Goal: Complete application form: Complete application form

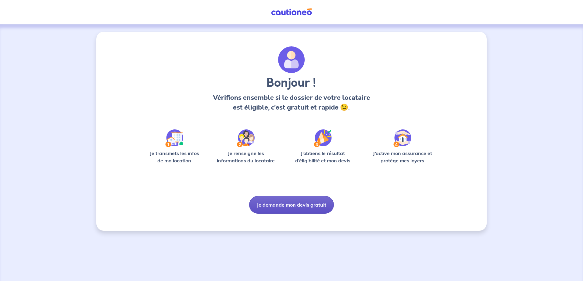
click at [291, 206] on button "Je demande mon devis gratuit" at bounding box center [291, 205] width 85 height 18
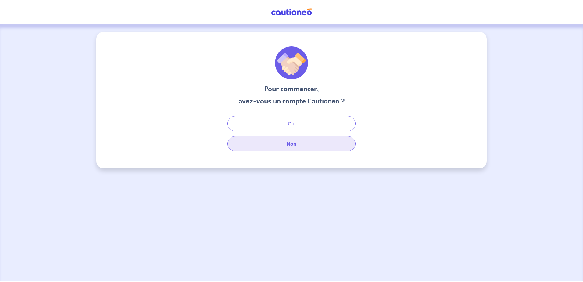
click at [277, 145] on button "Non" at bounding box center [291, 143] width 128 height 15
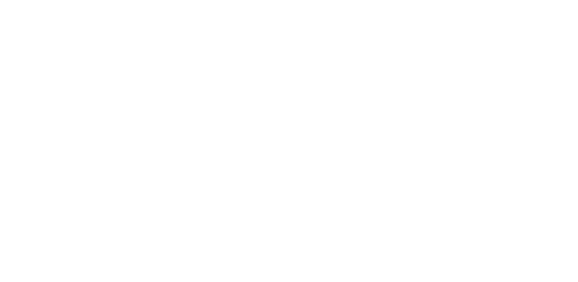
select select "FR"
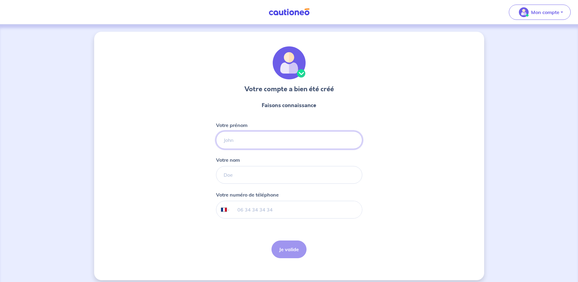
click at [259, 143] on input "Votre prénom" at bounding box center [289, 140] width 146 height 18
type input "[PERSON_NAME]"
type input "Chabannes"
type input "[PHONE_NUMBER]"
click at [292, 251] on button "Je valide" at bounding box center [289, 249] width 35 height 18
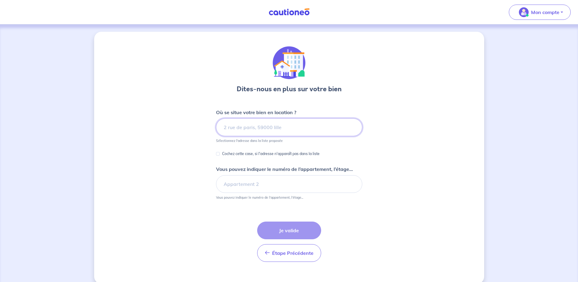
click at [253, 126] on input at bounding box center [289, 127] width 146 height 18
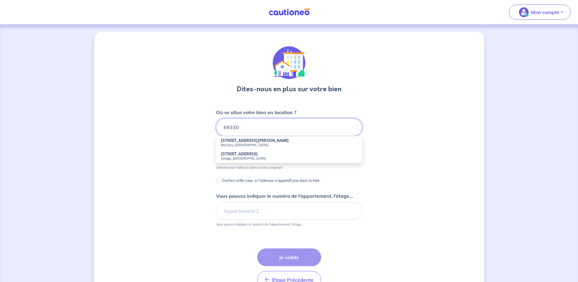
drag, startPoint x: 224, startPoint y: 127, endPoint x: 228, endPoint y: 130, distance: 5.6
click at [223, 127] on input "69330" at bounding box center [289, 127] width 146 height 18
click at [243, 142] on strong "[STREET_ADDRESS]" at bounding box center [239, 140] width 37 height 5
type input "[STREET_ADDRESS]"
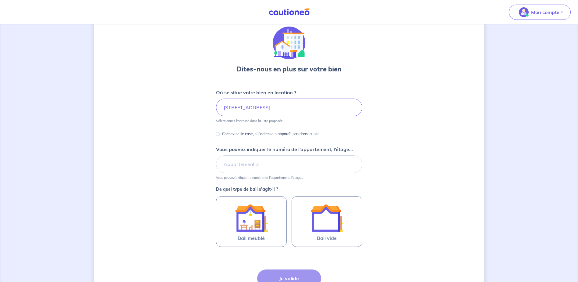
scroll to position [30, 0]
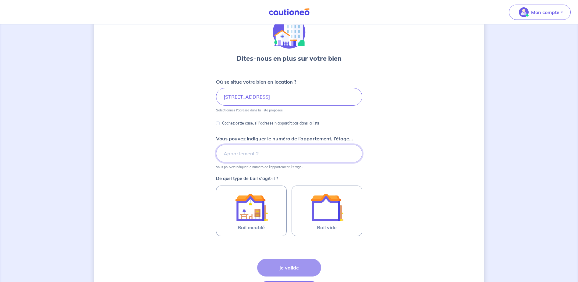
click at [261, 155] on input "Vous pouvez indiquer le numéro de l’appartement, l’étage..." at bounding box center [289, 154] width 146 height 18
click at [389, 154] on div "Dites-nous en plus sur votre bien Où se situe votre bien en location ? [STREET_…" at bounding box center [289, 161] width 390 height 320
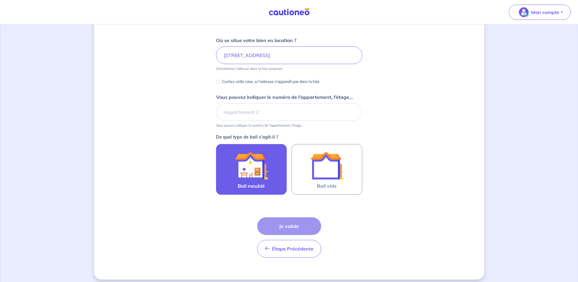
scroll to position [77, 0]
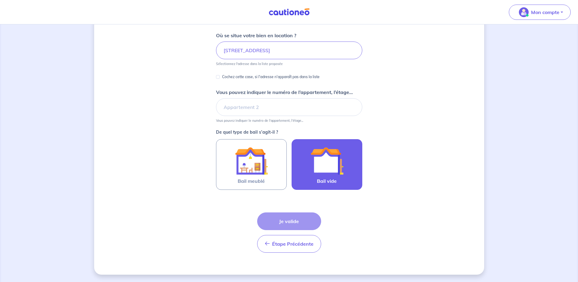
click at [337, 170] on img at bounding box center [327, 160] width 33 height 33
click at [0, 0] on input "Bail vide" at bounding box center [0, 0] width 0 height 0
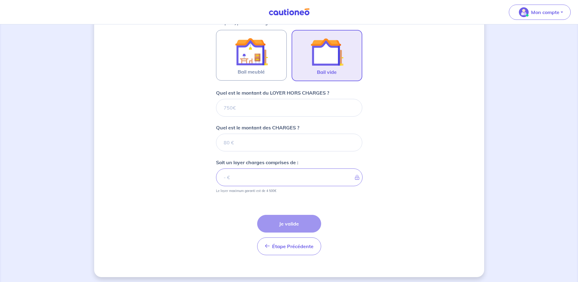
scroll to position [188, 0]
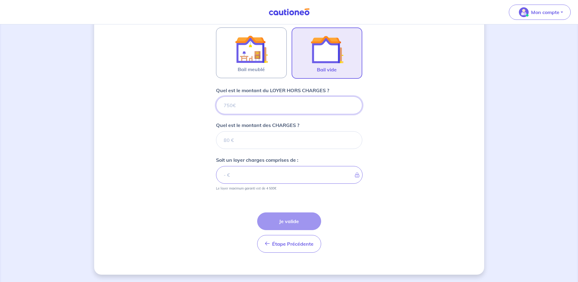
click at [259, 102] on input "Quel est le montant du LOYER HORS CHARGES ?" at bounding box center [289, 105] width 146 height 18
click at [252, 137] on input "Quel est le montant des CHARGES ?" at bounding box center [289, 140] width 146 height 18
type input "41"
click at [245, 107] on input "Quel est le montant du LOYER HORS CHARGES ?" at bounding box center [289, 105] width 146 height 18
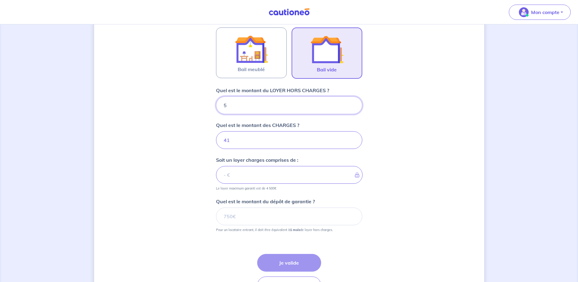
type input "51"
type input "46"
type input "517"
type input "558"
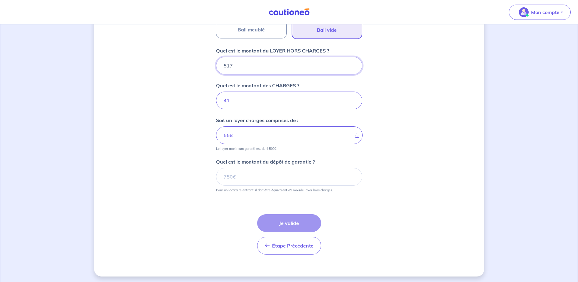
scroll to position [230, 0]
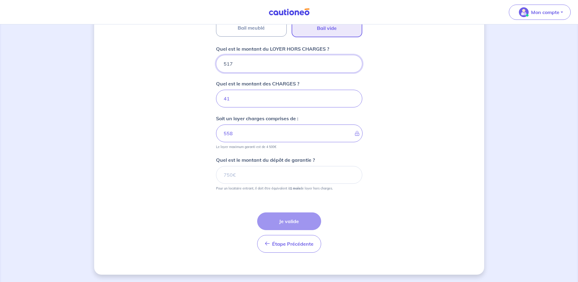
type input "517"
click at [259, 174] on input "Quel est le montant du dépôt de garantie ?" at bounding box center [289, 175] width 146 height 18
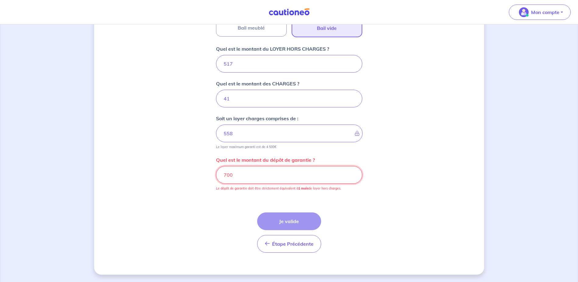
drag, startPoint x: 231, startPoint y: 174, endPoint x: 227, endPoint y: 174, distance: 3.7
click at [227, 174] on input "700" at bounding box center [289, 175] width 146 height 18
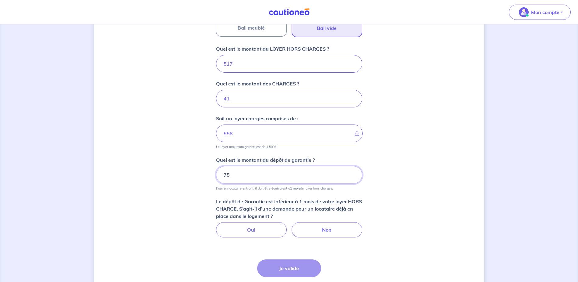
type input "758"
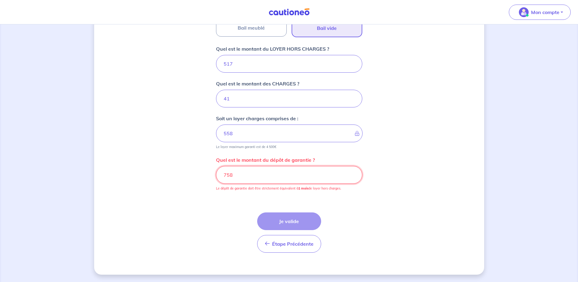
drag, startPoint x: 254, startPoint y: 174, endPoint x: 197, endPoint y: 174, distance: 56.7
click at [197, 174] on div "Dites-nous en plus sur votre bien Où se situe votre bien en location ? [STREET_…" at bounding box center [289, 38] width 390 height 473
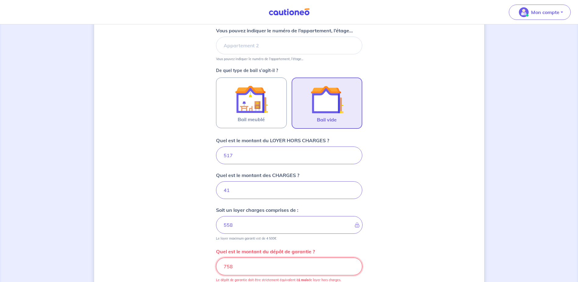
scroll to position [199, 0]
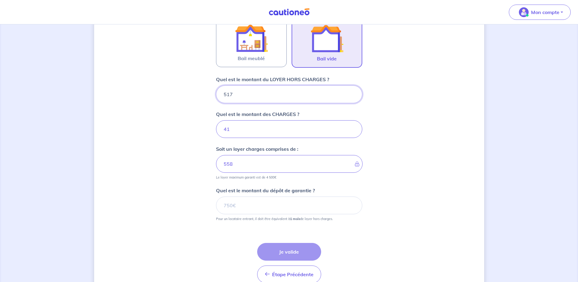
drag, startPoint x: 240, startPoint y: 98, endPoint x: 204, endPoint y: 98, distance: 36.0
click at [204, 98] on div "Dites-nous en plus sur votre bien Où se situe votre bien en location ? [STREET_…" at bounding box center [289, 68] width 390 height 473
type input "717"
type input "758"
type input "717"
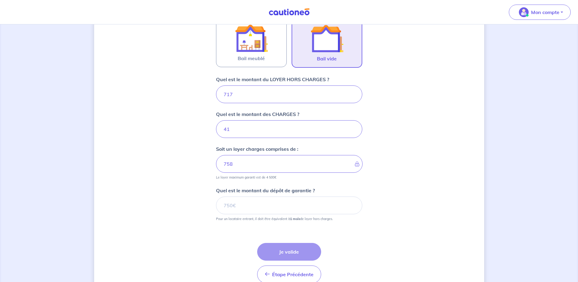
click at [167, 171] on div "Dites-nous en plus sur votre bien Où se situe votre bien en location ? [STREET_…" at bounding box center [289, 68] width 390 height 473
click at [241, 209] on input "Quel est le montant du dépôt de garantie ?" at bounding box center [289, 205] width 146 height 18
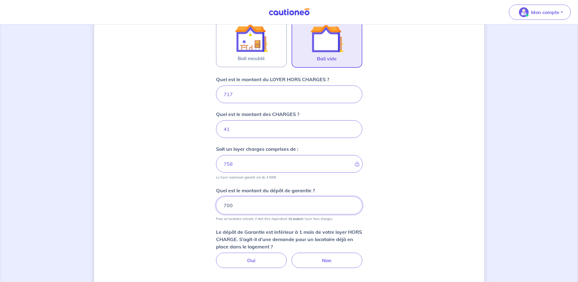
type input "700"
click at [165, 201] on div "Dites-nous en plus sur votre bien Où se situe votre bien en location ? [STREET_…" at bounding box center [289, 92] width 390 height 520
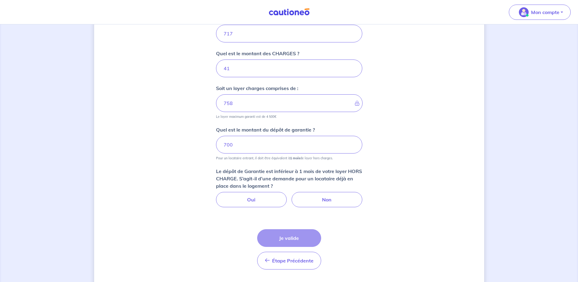
scroll to position [260, 0]
click at [312, 203] on label "Non" at bounding box center [327, 198] width 71 height 15
click at [291, 195] on input "Non" at bounding box center [289, 193] width 4 height 4
radio input "true"
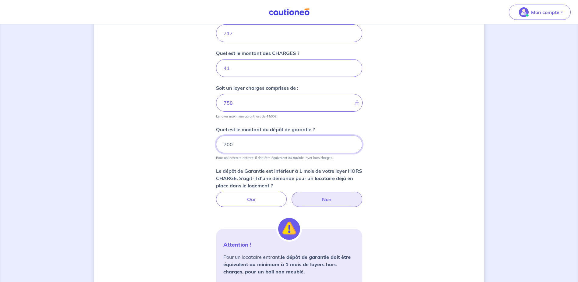
drag, startPoint x: 241, startPoint y: 147, endPoint x: 208, endPoint y: 147, distance: 33.5
click at [208, 147] on div "Dites-nous en plus sur votre bien Où se situe votre bien en location ? [STREET_…" at bounding box center [289, 88] width 390 height 634
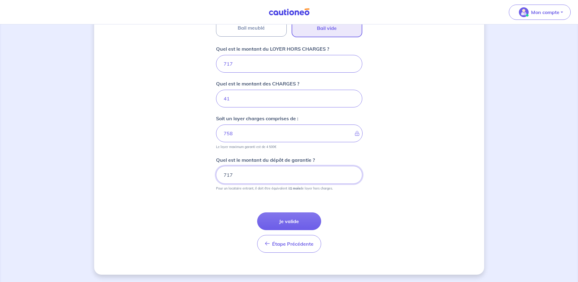
scroll to position [230, 0]
type input "717"
click at [441, 170] on div "Dites-nous en plus sur votre bien Où se situe votre bien en location ? [STREET_…" at bounding box center [289, 38] width 390 height 473
click at [290, 216] on button "Je valide" at bounding box center [289, 221] width 64 height 18
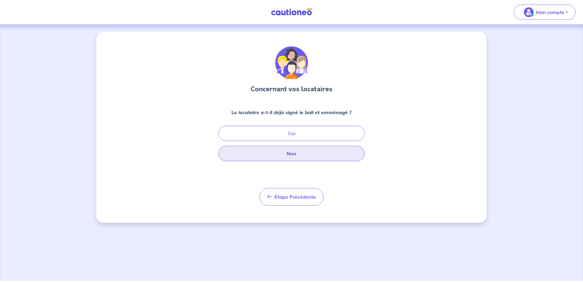
click at [288, 156] on button "Non" at bounding box center [291, 153] width 146 height 15
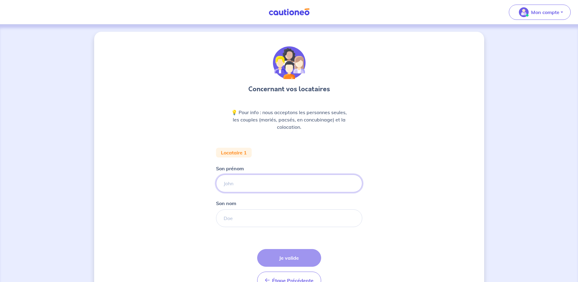
click at [256, 183] on input "Son prénom" at bounding box center [289, 183] width 146 height 18
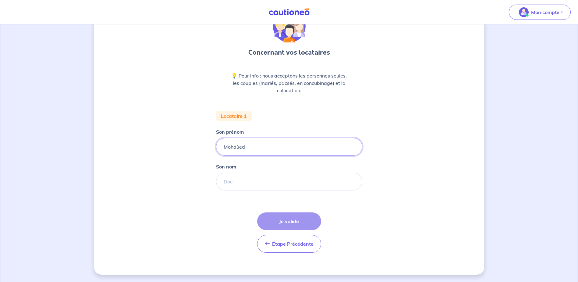
click at [240, 148] on input "Mohaùed" at bounding box center [289, 147] width 146 height 18
type input "[PERSON_NAME]"
click at [262, 186] on input "Son nom" at bounding box center [289, 182] width 146 height 18
paste input "DERBEL"
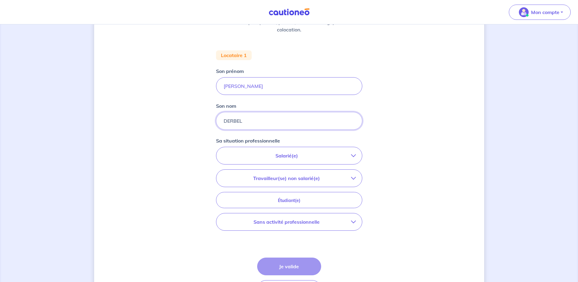
scroll to position [98, 0]
type input "DERBEL"
click at [277, 154] on p "Salarié(e)" at bounding box center [287, 155] width 129 height 7
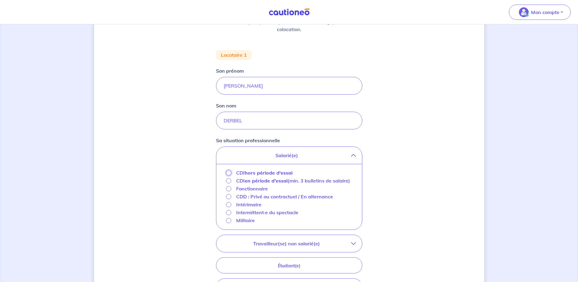
click at [228, 173] on input "CDI hors période d'essai" at bounding box center [228, 172] width 5 height 5
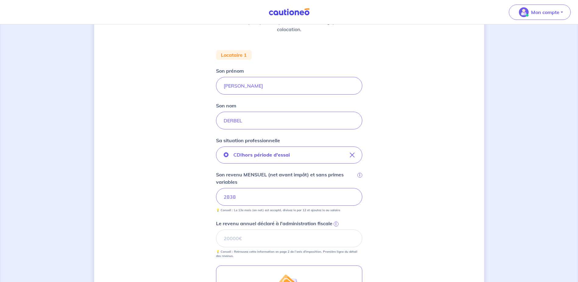
click at [185, 202] on div "Concernant vos locataires 💡 Pour info : nous acceptons les personnes seules, le…" at bounding box center [289, 172] width 390 height 476
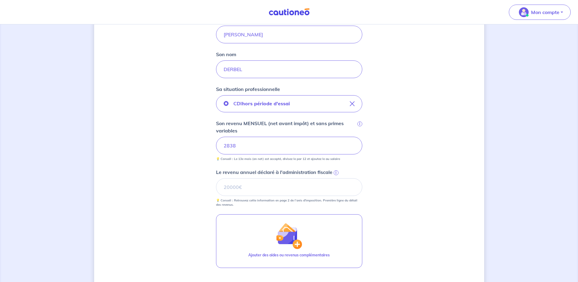
scroll to position [159, 0]
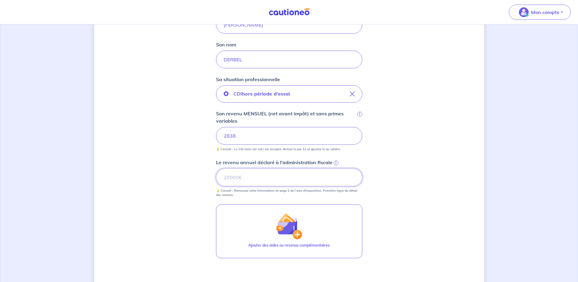
click at [247, 179] on input "Le revenu annuel déclaré à l'administration fiscale i" at bounding box center [289, 177] width 146 height 18
drag, startPoint x: 252, startPoint y: 175, endPoint x: 184, endPoint y: 174, distance: 68.0
click at [186, 175] on div "Concernant vos locataires 💡 Pour info : nous acceptons les personnes seules, le…" at bounding box center [289, 111] width 390 height 476
type input "28585"
click at [376, 195] on div "Concernant vos locataires 💡 Pour info : nous acceptons les personnes seules, le…" at bounding box center [289, 111] width 390 height 476
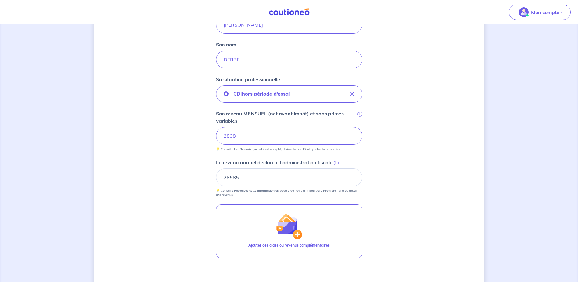
click at [336, 164] on span "i" at bounding box center [336, 162] width 5 height 5
click at [336, 168] on input "28585" at bounding box center [289, 177] width 146 height 18
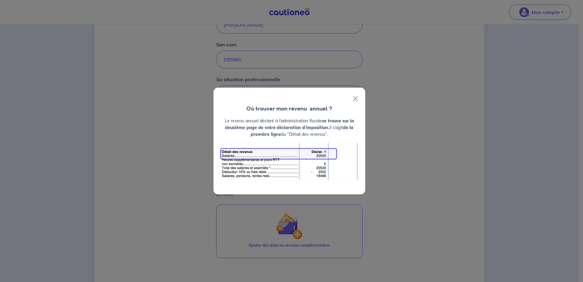
click at [416, 130] on div "Où trouver mon revenu  annuel ? Le revenu annuel déclaré à l’administration fis…" at bounding box center [291, 141] width 583 height 282
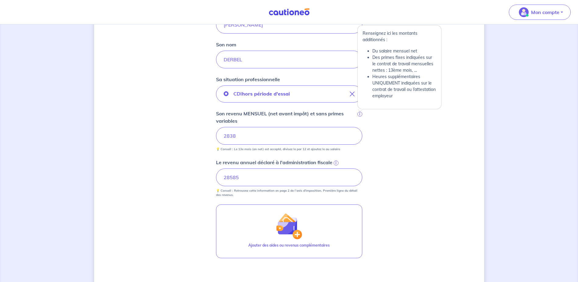
click at [358, 113] on span "i" at bounding box center [360, 114] width 5 height 5
click at [358, 127] on input "2838" at bounding box center [289, 136] width 146 height 18
click at [362, 115] on span "i" at bounding box center [360, 114] width 5 height 5
click at [362, 127] on input "2838" at bounding box center [289, 136] width 146 height 18
click at [360, 114] on span "i" at bounding box center [360, 114] width 5 height 5
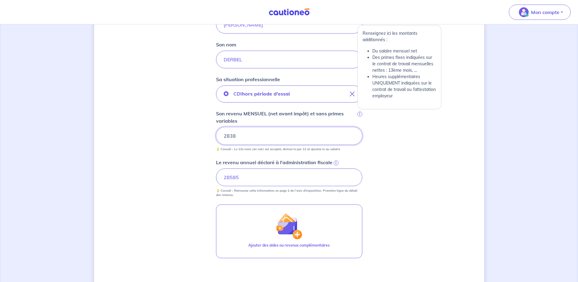
click at [360, 127] on input "2838" at bounding box center [289, 136] width 146 height 18
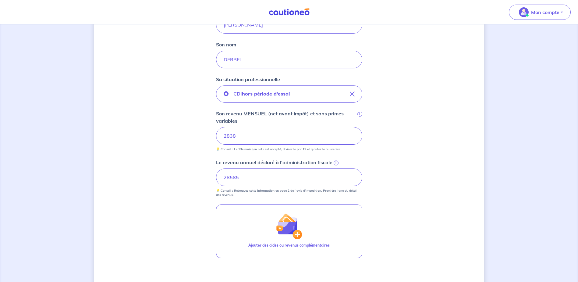
click at [399, 160] on div "Concernant vos locataires 💡 Pour info : nous acceptons les personnes seules, le…" at bounding box center [289, 111] width 390 height 476
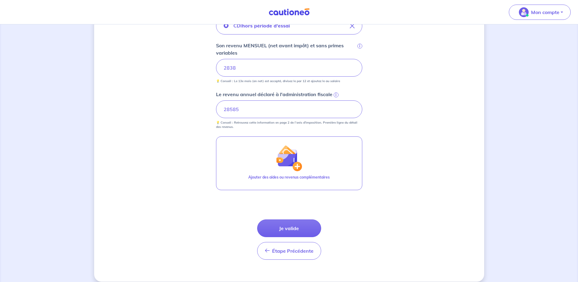
scroll to position [234, 0]
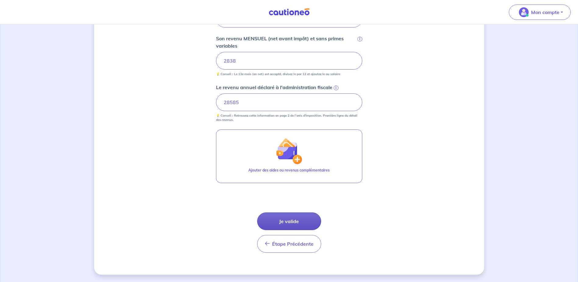
click at [290, 221] on button "Je valide" at bounding box center [289, 221] width 64 height 18
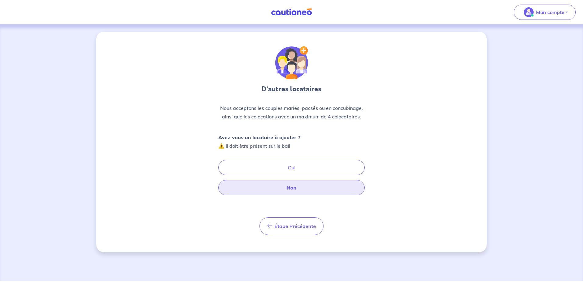
click at [288, 188] on button "Non" at bounding box center [291, 187] width 146 height 15
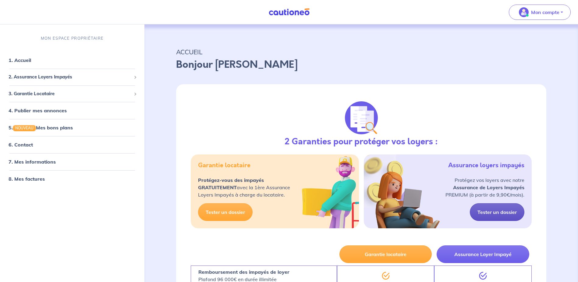
click at [495, 210] on link "Tester un dossier" at bounding box center [497, 212] width 55 height 18
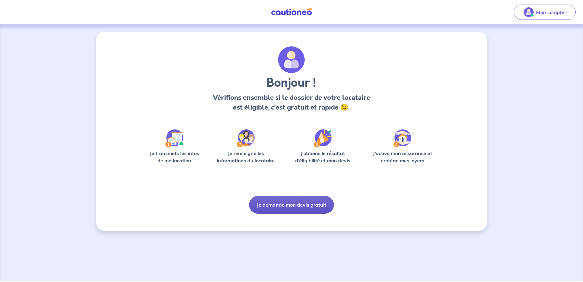
click at [284, 203] on button "Je demande mon devis gratuit" at bounding box center [291, 205] width 85 height 18
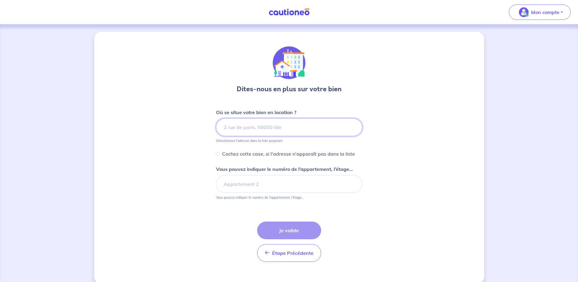
click at [255, 131] on input at bounding box center [289, 127] width 146 height 18
click at [238, 130] on input at bounding box center [289, 127] width 146 height 18
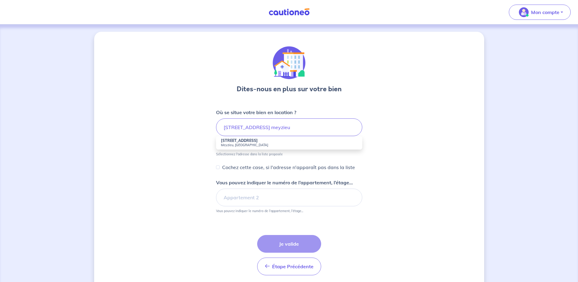
click at [251, 143] on small "Meyzieu, [GEOGRAPHIC_DATA]" at bounding box center [289, 145] width 137 height 4
type input "[STREET_ADDRESS]"
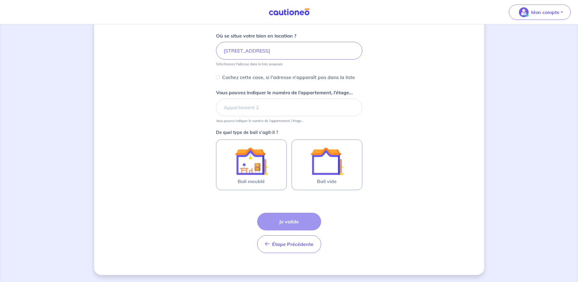
scroll to position [77, 0]
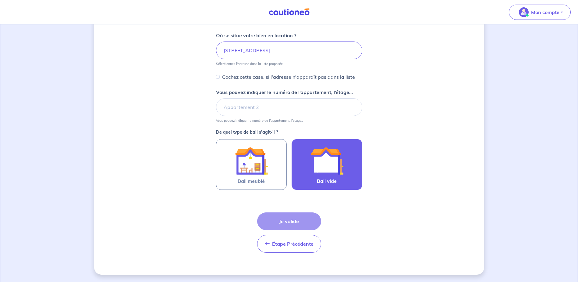
click at [324, 167] on img at bounding box center [327, 160] width 33 height 33
click at [0, 0] on input "Bail vide" at bounding box center [0, 0] width 0 height 0
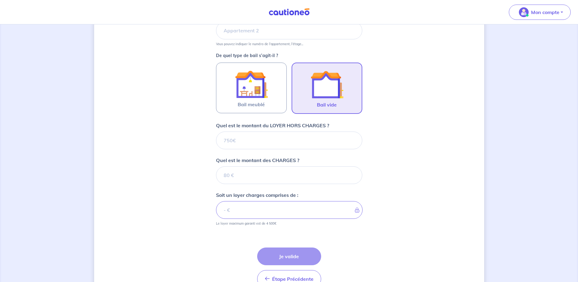
scroll to position [154, 0]
click at [261, 145] on input "Quel est le montant du LOYER HORS CHARGES ?" at bounding box center [289, 140] width 146 height 18
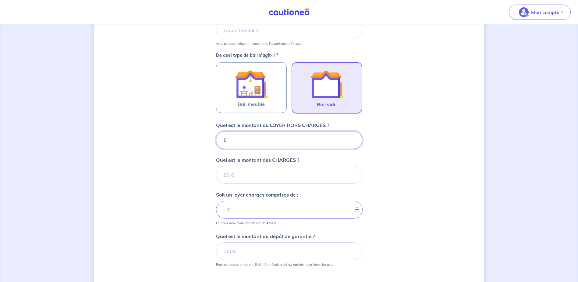
type input "51"
type input "518"
type input "5"
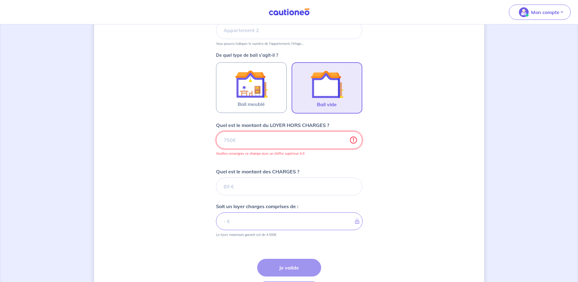
type input "7"
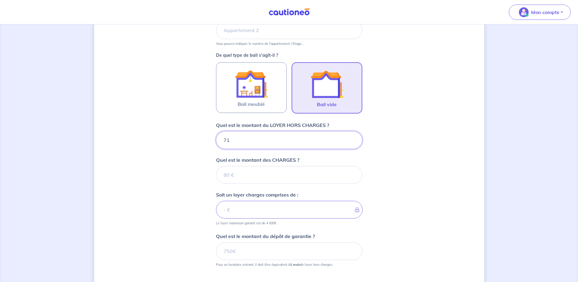
type input "718"
click at [258, 180] on input "Quel est le montant des CHARGES ?" at bounding box center [289, 175] width 146 height 18
type input "41"
type input "759"
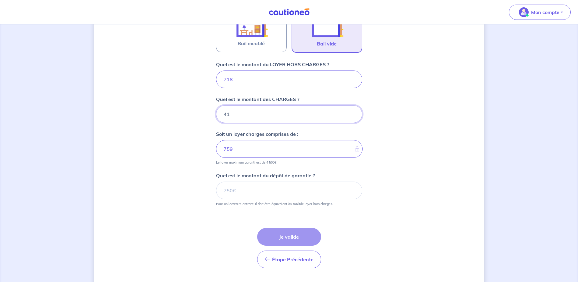
scroll to position [215, 0]
type input "41"
click at [234, 80] on input "718" at bounding box center [289, 79] width 146 height 18
type input "717"
type input "758"
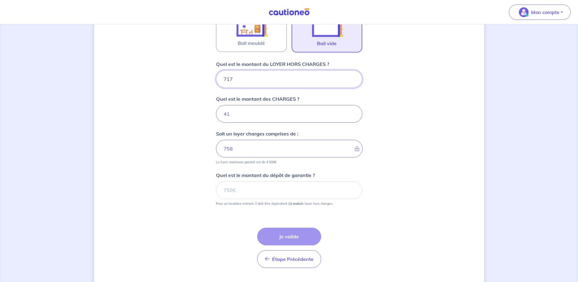
type input "717"
click at [244, 191] on input "Quel est le montant du dépôt de garantie ?" at bounding box center [289, 190] width 146 height 18
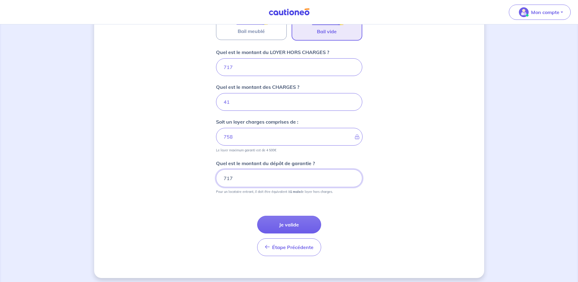
scroll to position [230, 0]
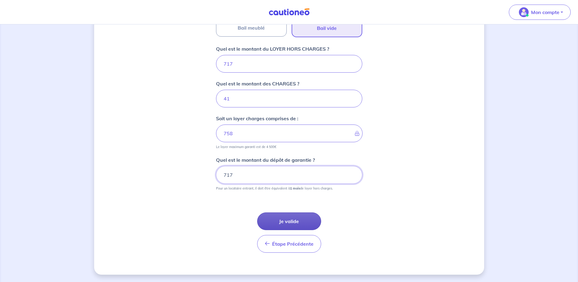
type input "717"
click at [279, 219] on button "Je valide" at bounding box center [289, 221] width 64 height 18
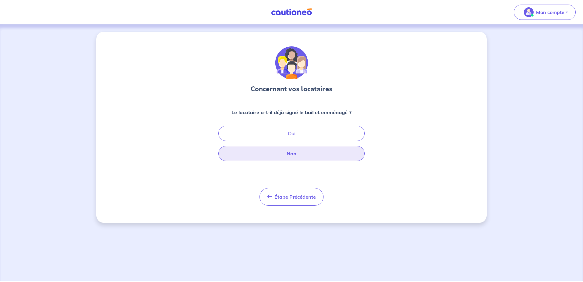
click at [295, 155] on button "Non" at bounding box center [291, 153] width 146 height 15
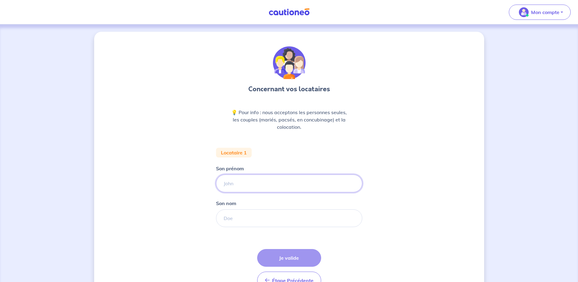
click at [238, 180] on input "Son prénom" at bounding box center [289, 183] width 146 height 18
type input "[PERSON_NAME]"
type input "DERBEL"
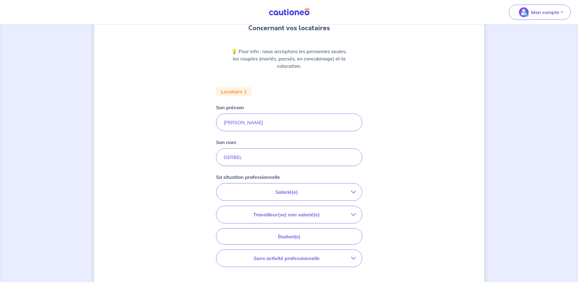
click at [272, 188] on p "Salarié(e)" at bounding box center [287, 191] width 129 height 7
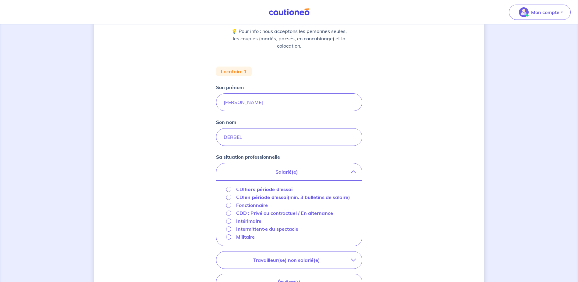
scroll to position [122, 0]
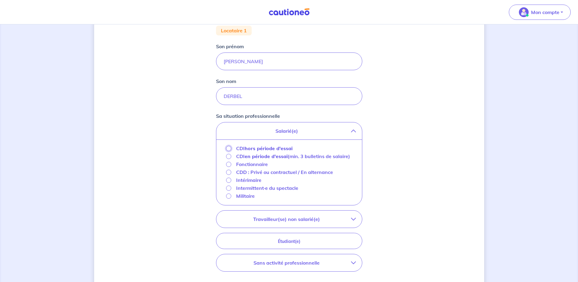
click at [229, 148] on input "CDI hors période d'essai" at bounding box center [228, 148] width 5 height 5
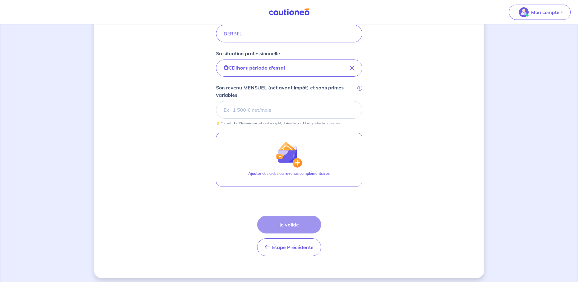
scroll to position [188, 0]
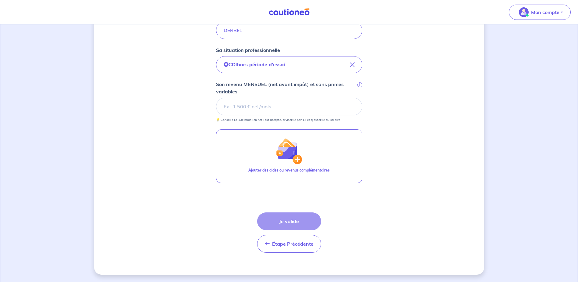
click at [273, 105] on input "Son revenu MENSUEL (net avant impôt) et sans primes variables i" at bounding box center [289, 107] width 146 height 18
click at [258, 105] on input "Son revenu MENSUEL (net avant impôt) et sans primes variables i" at bounding box center [289, 107] width 146 height 18
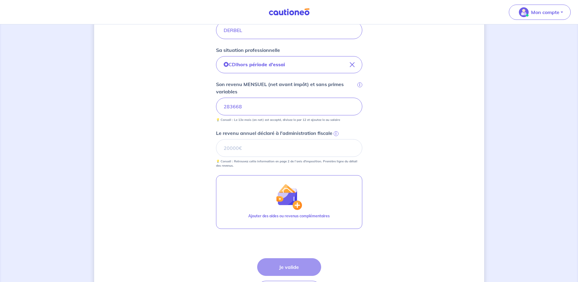
click at [236, 106] on input "283668" at bounding box center [289, 107] width 146 height 18
click at [228, 147] on input "Le revenu annuel déclaré à l'administration fiscale i" at bounding box center [289, 148] width 146 height 18
type input "28585"
click at [290, 265] on button "Je valide" at bounding box center [289, 267] width 64 height 18
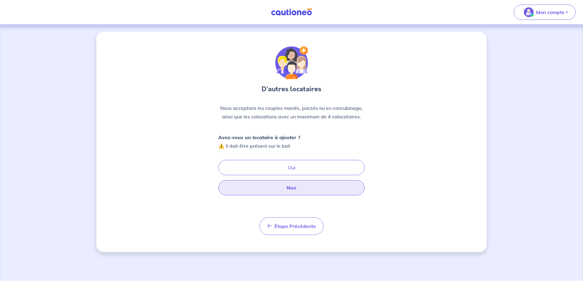
click at [291, 187] on button "Non" at bounding box center [291, 187] width 146 height 15
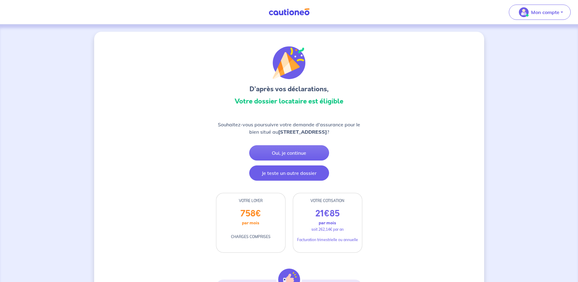
click at [281, 172] on button "Je teste un autre dossier" at bounding box center [289, 172] width 80 height 15
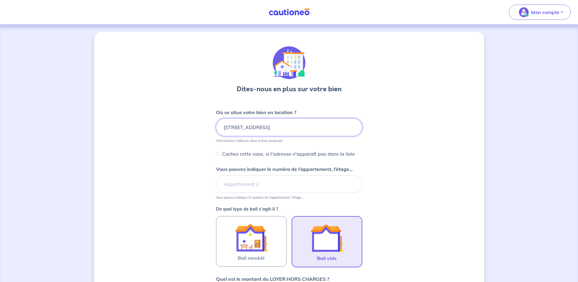
click at [258, 127] on input "[STREET_ADDRESS]" at bounding box center [289, 127] width 146 height 18
drag, startPoint x: 316, startPoint y: 125, endPoint x: 191, endPoint y: 124, distance: 125.9
click at [191, 124] on div "Dites-nous en plus sur votre bien Où se situe votre bien en location ? [STREET_…" at bounding box center [289, 268] width 390 height 473
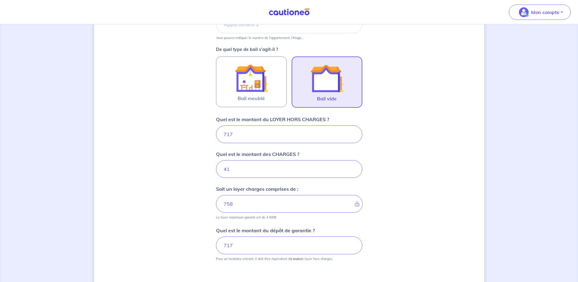
scroll to position [230, 0]
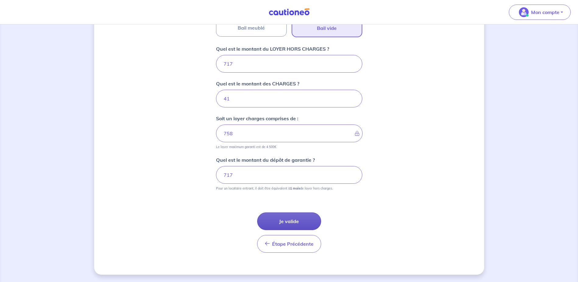
click at [288, 222] on button "Je valide" at bounding box center [289, 221] width 64 height 18
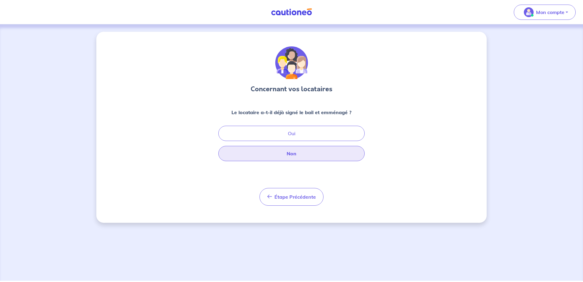
click at [283, 154] on button "Non" at bounding box center [291, 153] width 146 height 15
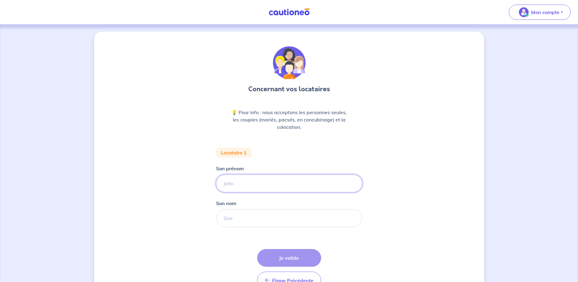
click at [232, 184] on input "Son prénom" at bounding box center [289, 183] width 146 height 18
type input "Calvin"
click at [243, 212] on input "Son nom" at bounding box center [289, 218] width 146 height 18
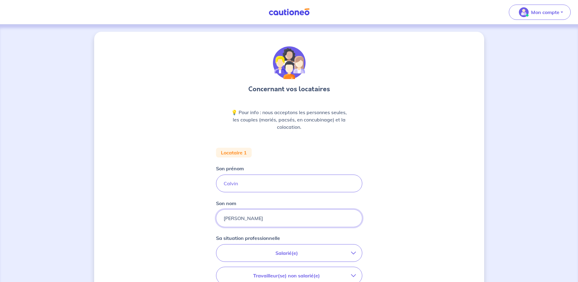
scroll to position [91, 0]
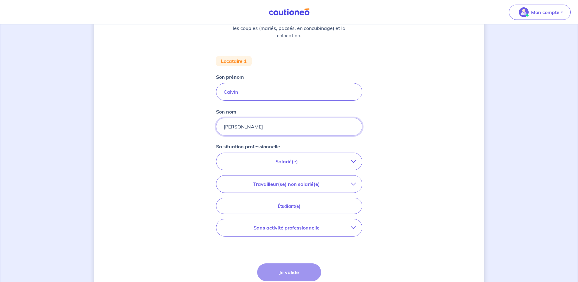
type input "[PERSON_NAME]"
click at [285, 164] on p "Salarié(e)" at bounding box center [287, 161] width 129 height 7
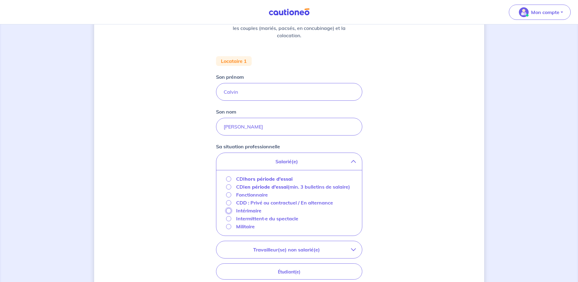
click at [229, 213] on input "Intérimaire" at bounding box center [228, 210] width 5 height 5
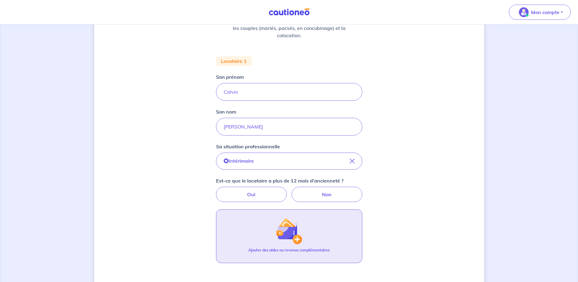
scroll to position [122, 0]
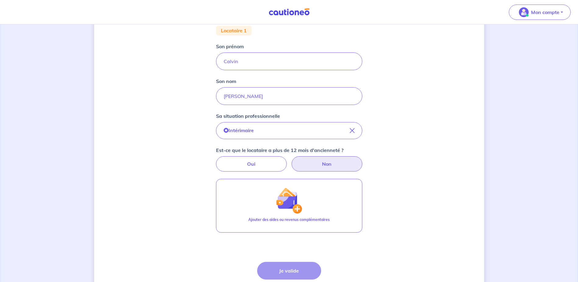
click at [324, 166] on label "Non" at bounding box center [327, 163] width 71 height 15
click at [291, 160] on input "Non" at bounding box center [289, 158] width 4 height 4
radio input "true"
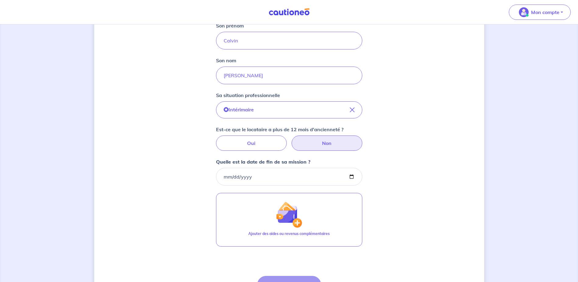
scroll to position [152, 0]
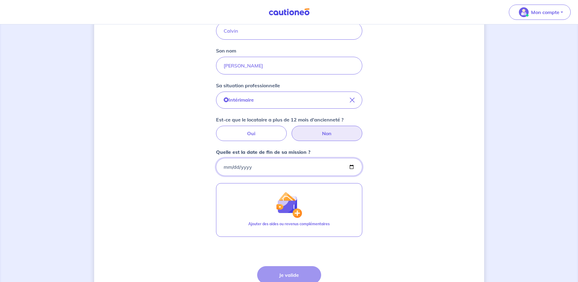
click at [268, 165] on input "Quelle est la date de fin de sa mission ?" at bounding box center [289, 167] width 146 height 18
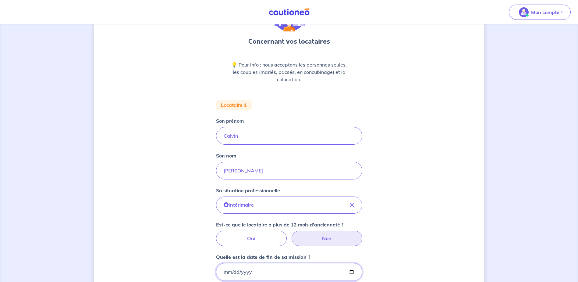
scroll to position [23, 0]
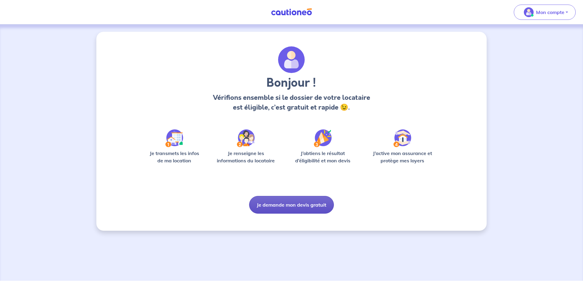
click at [284, 205] on button "Je demande mon devis gratuit" at bounding box center [291, 205] width 85 height 18
